Goal: Task Accomplishment & Management: Complete application form

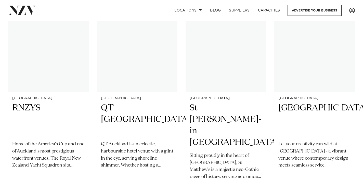
scroll to position [94, 0]
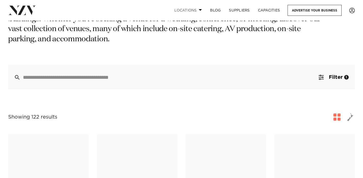
click at [199, 9] on span at bounding box center [200, 10] width 3 height 2
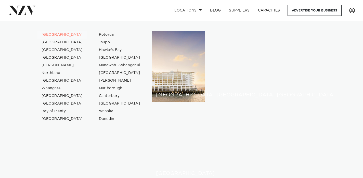
click at [46, 35] on link "[GEOGRAPHIC_DATA]" at bounding box center [62, 35] width 50 height 8
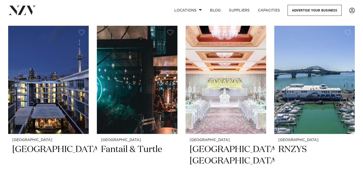
scroll to position [440, 0]
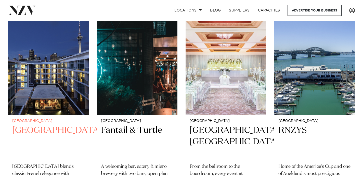
click at [27, 125] on h2 "[GEOGRAPHIC_DATA]" at bounding box center [48, 142] width 72 height 34
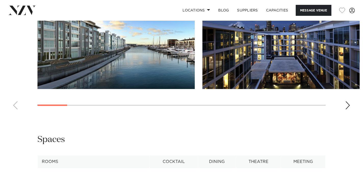
scroll to position [594, 0]
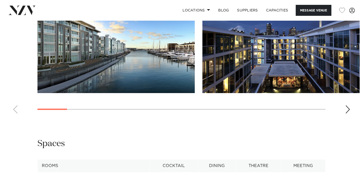
click at [347, 114] on div "Next slide" at bounding box center [347, 109] width 5 height 8
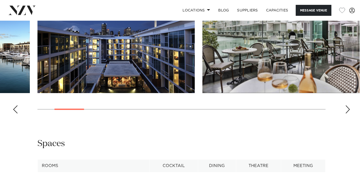
click at [347, 114] on div "Next slide" at bounding box center [347, 109] width 5 height 8
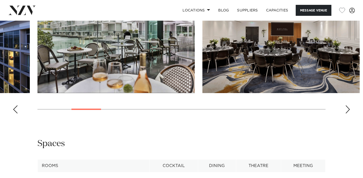
click at [347, 114] on div "Next slide" at bounding box center [347, 109] width 5 height 8
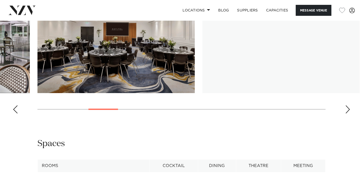
click at [347, 114] on div "Next slide" at bounding box center [347, 109] width 5 height 8
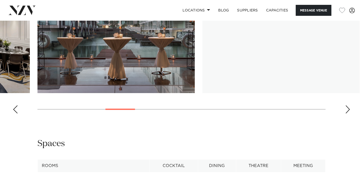
click at [347, 114] on div "Next slide" at bounding box center [347, 109] width 5 height 8
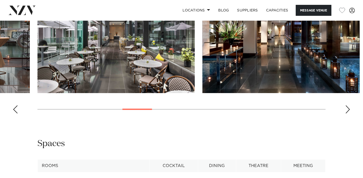
click at [347, 114] on div "Next slide" at bounding box center [347, 109] width 5 height 8
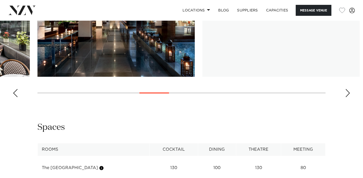
scroll to position [615, 0]
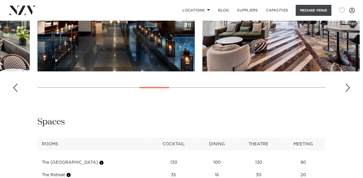
click at [311, 8] on button "Message Venue" at bounding box center [314, 10] width 36 height 11
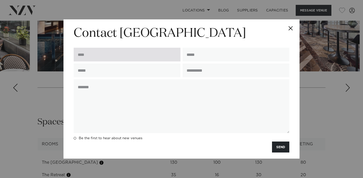
click at [125, 61] on input "text" at bounding box center [127, 55] width 107 height 14
type input "**********"
type input "*********"
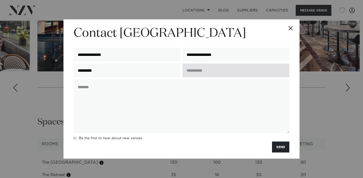
click at [210, 77] on input "text" at bounding box center [236, 71] width 107 height 14
click at [201, 77] on input "**********" at bounding box center [236, 71] width 107 height 14
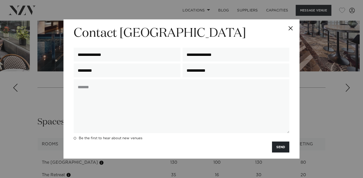
type input "**********"
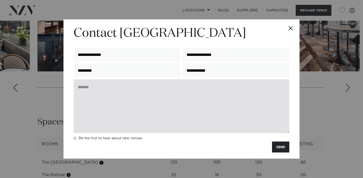
click at [186, 116] on textarea at bounding box center [182, 106] width 216 height 54
paste textarea "**********"
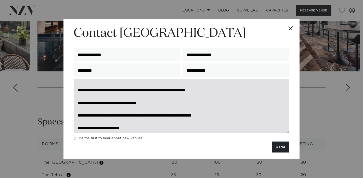
scroll to position [0, 0]
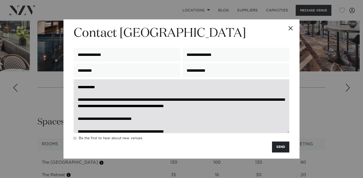
click at [93, 108] on textarea "**********" at bounding box center [182, 106] width 216 height 54
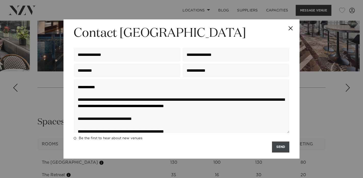
type textarea "**********"
click at [282, 153] on button "SEND" at bounding box center [280, 147] width 17 height 11
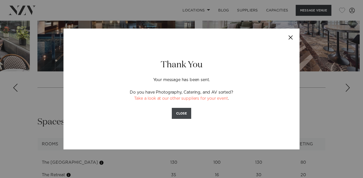
click at [184, 114] on button "CLOSE" at bounding box center [181, 113] width 19 height 11
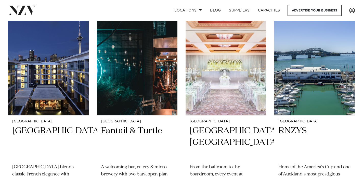
scroll to position [440, 0]
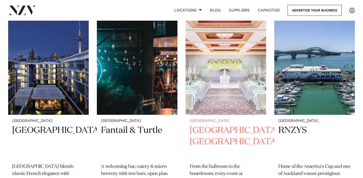
click at [211, 86] on img at bounding box center [226, 61] width 81 height 108
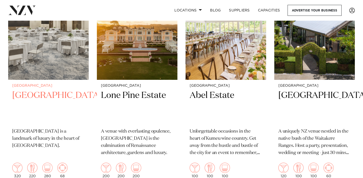
scroll to position [911, 0]
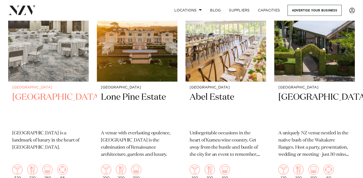
click at [37, 92] on h2 "JW Marriott Auckland" at bounding box center [48, 109] width 72 height 34
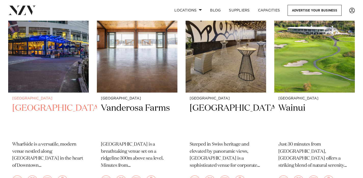
scroll to position [1554, 0]
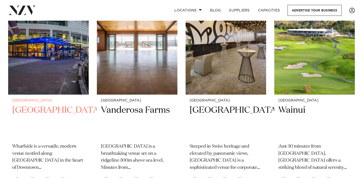
click at [44, 105] on h2 "[GEOGRAPHIC_DATA]" at bounding box center [48, 122] width 72 height 34
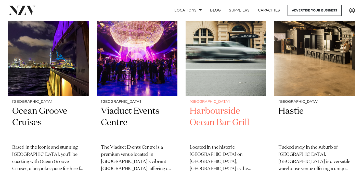
scroll to position [2438, 0]
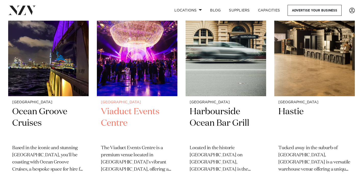
click at [124, 106] on h2 "Viaduct Events Centre" at bounding box center [137, 123] width 72 height 34
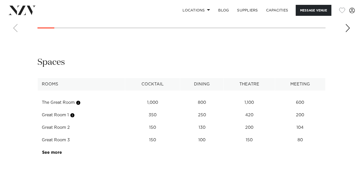
scroll to position [626, 0]
click at [314, 12] on button "Message Venue" at bounding box center [314, 10] width 36 height 11
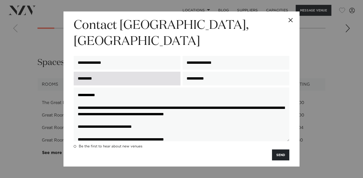
click at [142, 72] on input "*********" at bounding box center [127, 79] width 107 height 14
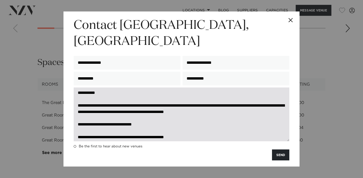
scroll to position [0, 0]
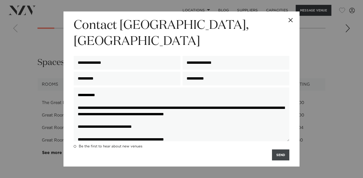
type input "**********"
click at [283, 149] on button "SEND" at bounding box center [280, 154] width 17 height 11
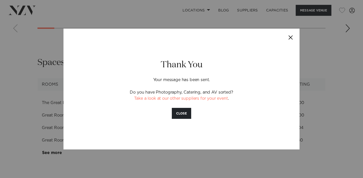
click at [290, 37] on button "Close" at bounding box center [291, 38] width 18 height 18
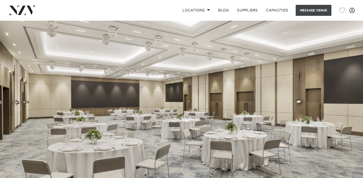
click at [306, 11] on button "Message Venue" at bounding box center [314, 10] width 36 height 11
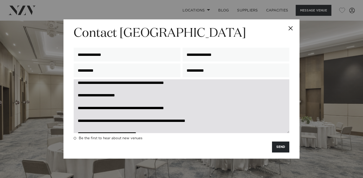
scroll to position [57, 0]
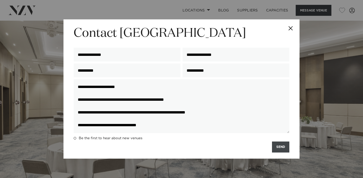
click at [281, 146] on button "SEND" at bounding box center [280, 147] width 17 height 11
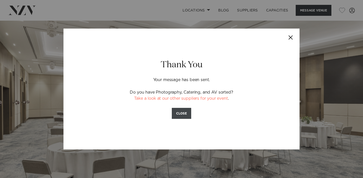
click at [178, 113] on button "CLOSE" at bounding box center [181, 113] width 19 height 11
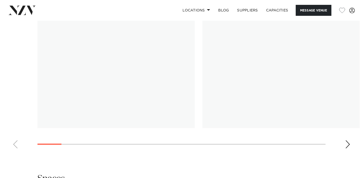
scroll to position [486, 0]
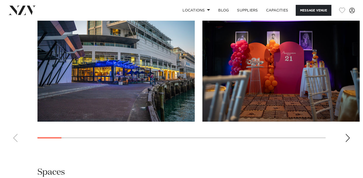
click at [349, 141] on div "Next slide" at bounding box center [347, 138] width 5 height 8
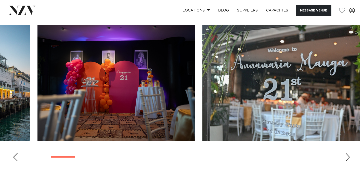
scroll to position [461, 0]
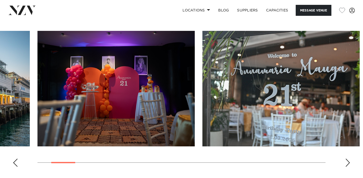
click at [349, 163] on div "Next slide" at bounding box center [347, 163] width 5 height 8
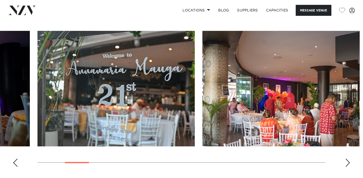
click at [349, 163] on div "Next slide" at bounding box center [347, 163] width 5 height 8
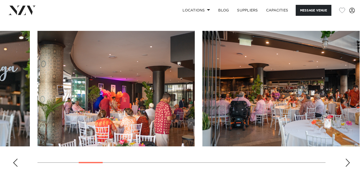
click at [349, 163] on div "Next slide" at bounding box center [347, 163] width 5 height 8
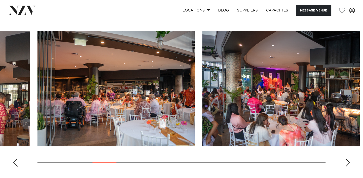
click at [349, 163] on div "Next slide" at bounding box center [347, 163] width 5 height 8
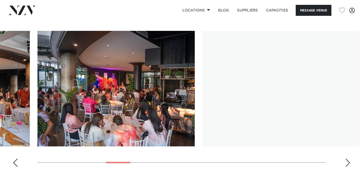
click at [349, 162] on div "Next slide" at bounding box center [347, 163] width 5 height 8
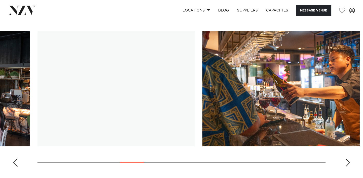
click at [348, 160] on div "Next slide" at bounding box center [347, 163] width 5 height 8
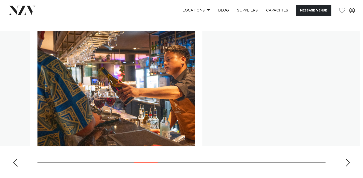
click at [348, 160] on div "Next slide" at bounding box center [347, 163] width 5 height 8
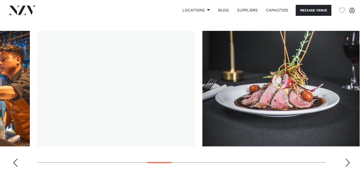
click at [348, 160] on div "Next slide" at bounding box center [347, 163] width 5 height 8
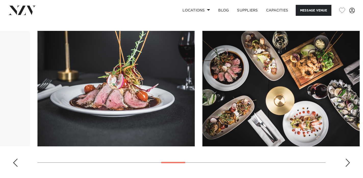
click at [348, 160] on div "Next slide" at bounding box center [347, 163] width 5 height 8
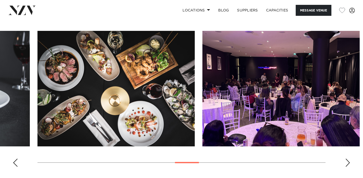
click at [348, 162] on div "Next slide" at bounding box center [347, 163] width 5 height 8
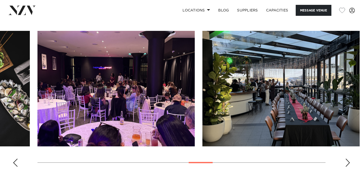
click at [348, 162] on div "Next slide" at bounding box center [347, 163] width 5 height 8
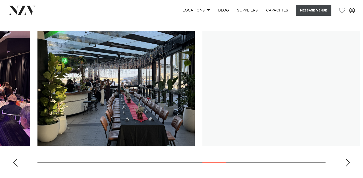
click at [306, 11] on button "Message Venue" at bounding box center [314, 10] width 36 height 11
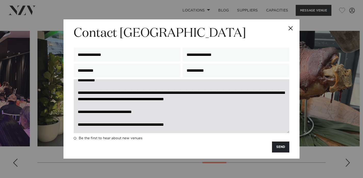
scroll to position [0, 0]
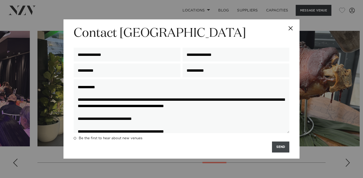
click at [281, 148] on button "SEND" at bounding box center [280, 147] width 17 height 11
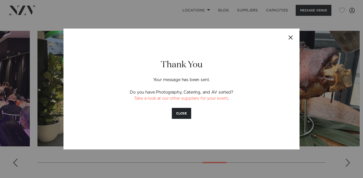
click at [290, 37] on button "Close" at bounding box center [291, 38] width 18 height 18
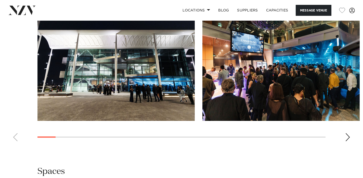
scroll to position [510, 0]
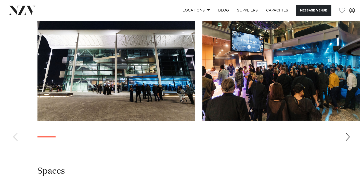
click at [348, 141] on div "Next slide" at bounding box center [347, 137] width 5 height 8
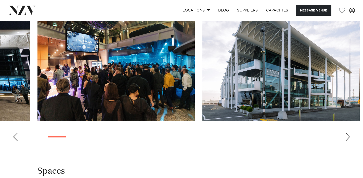
click at [347, 141] on div "Next slide" at bounding box center [347, 137] width 5 height 8
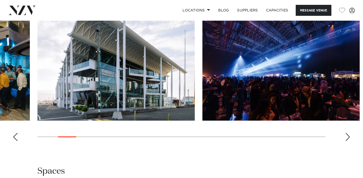
click at [347, 141] on div "Next slide" at bounding box center [347, 137] width 5 height 8
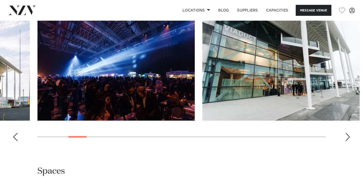
click at [347, 141] on div "Next slide" at bounding box center [347, 137] width 5 height 8
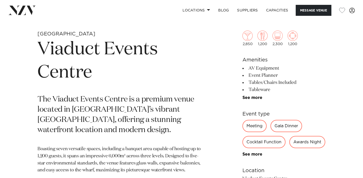
scroll to position [181, 0]
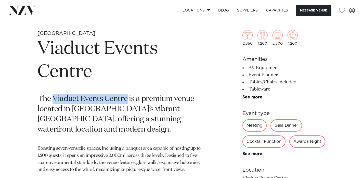
drag, startPoint x: 52, startPoint y: 99, endPoint x: 126, endPoint y: 99, distance: 74.0
click at [126, 99] on p "The Viaduct Events Centre is a premium venue located in [GEOGRAPHIC_DATA]’s vib…" at bounding box center [121, 114] width 169 height 41
copy p "Viaduct Events Centre"
click at [310, 12] on button "Message Venue" at bounding box center [314, 10] width 36 height 11
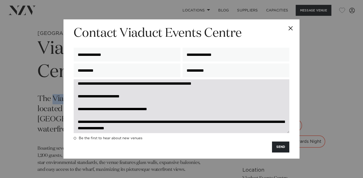
scroll to position [114, 0]
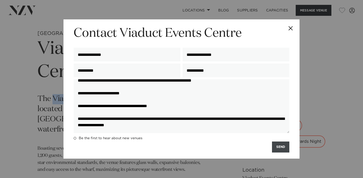
click at [283, 149] on button "SEND" at bounding box center [280, 147] width 17 height 11
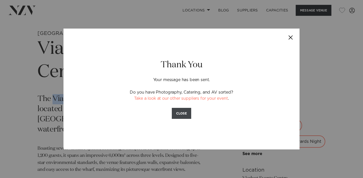
click at [186, 112] on button "CLOSE" at bounding box center [181, 113] width 19 height 11
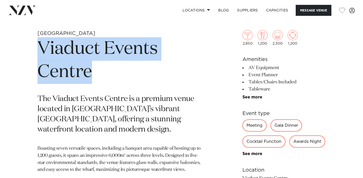
drag, startPoint x: 41, startPoint y: 45, endPoint x: 97, endPoint y: 75, distance: 63.9
click at [97, 75] on h1 "Viaduct Events Centre" at bounding box center [121, 60] width 169 height 47
copy h1 "Viaduct Events Centre"
